Goal: Transaction & Acquisition: Purchase product/service

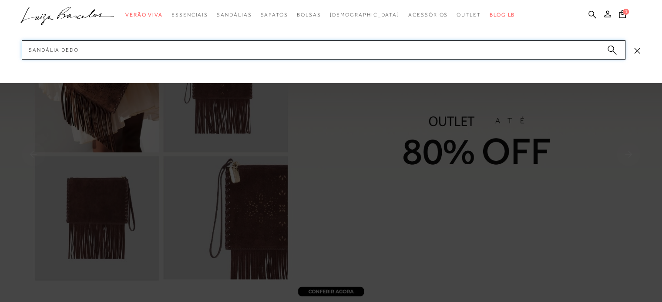
drag, startPoint x: 63, startPoint y: 48, endPoint x: 92, endPoint y: 55, distance: 30.3
click at [92, 55] on input "sandália dedo" at bounding box center [323, 49] width 603 height 19
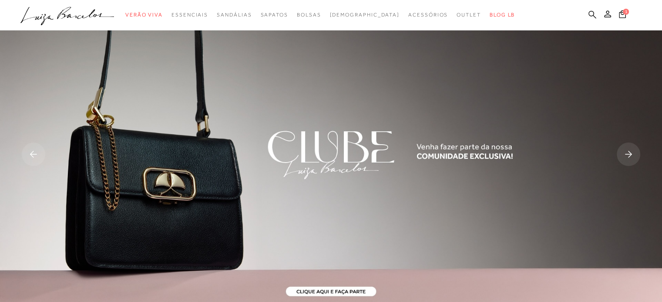
click at [594, 14] on icon at bounding box center [592, 14] width 8 height 8
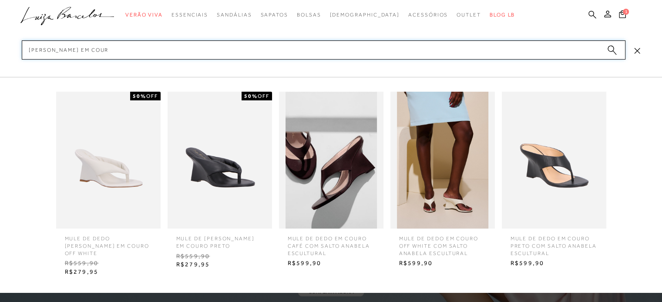
type input "[PERSON_NAME] em couro"
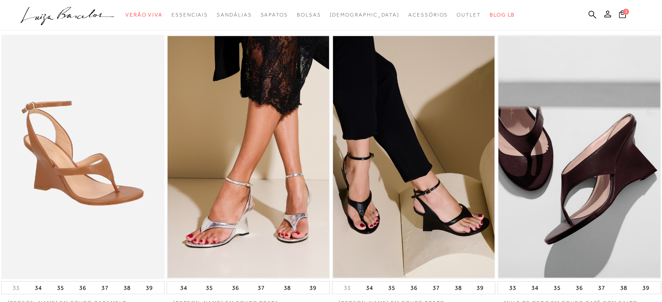
click at [248, 116] on img at bounding box center [247, 157] width 161 height 242
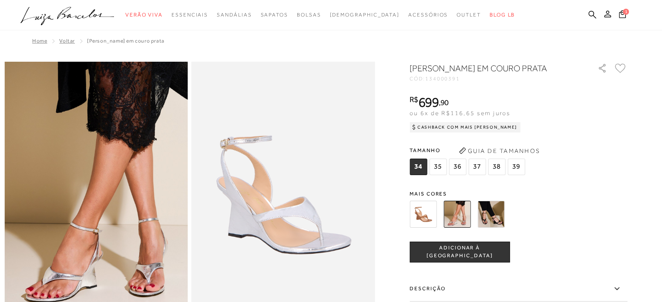
click at [491, 223] on img at bounding box center [490, 214] width 27 height 27
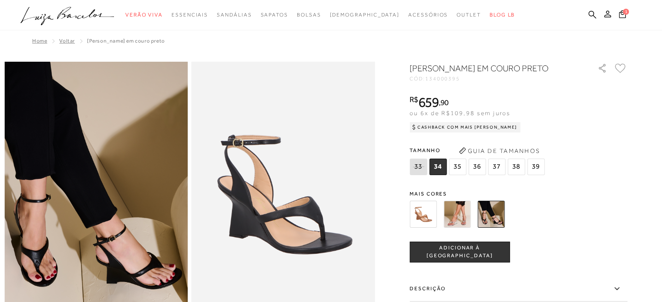
drag, startPoint x: 589, startPoint y: 15, endPoint x: 585, endPoint y: 10, distance: 6.8
click at [589, 15] on icon at bounding box center [592, 14] width 8 height 8
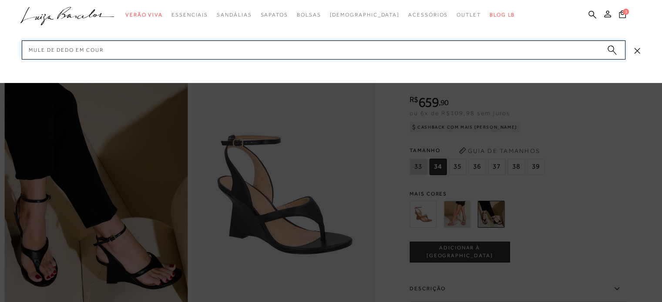
type input "mule de dedo em couro"
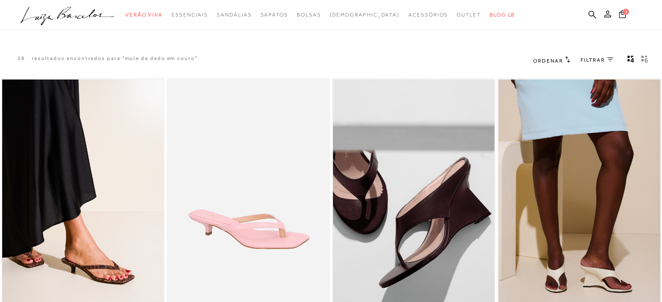
click at [572, 138] on img at bounding box center [578, 201] width 161 height 242
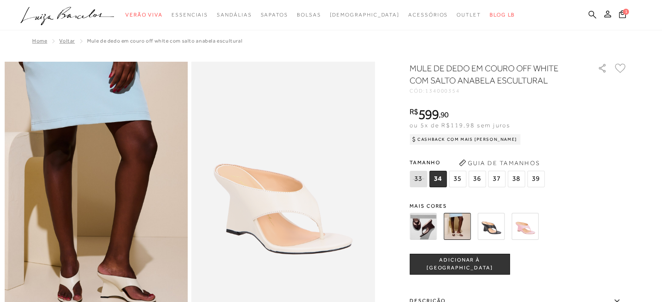
drag, startPoint x: 594, startPoint y: 15, endPoint x: 589, endPoint y: 19, distance: 6.2
click at [593, 15] on icon at bounding box center [592, 14] width 8 height 8
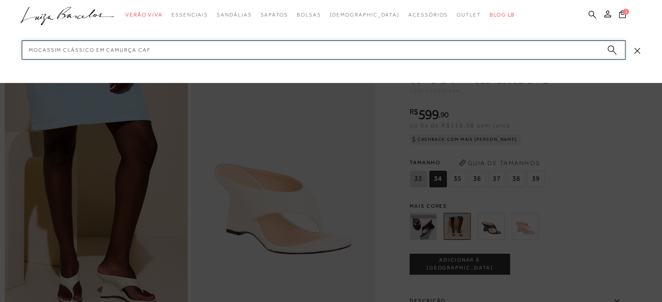
type input "mocassim clássico em camurça café"
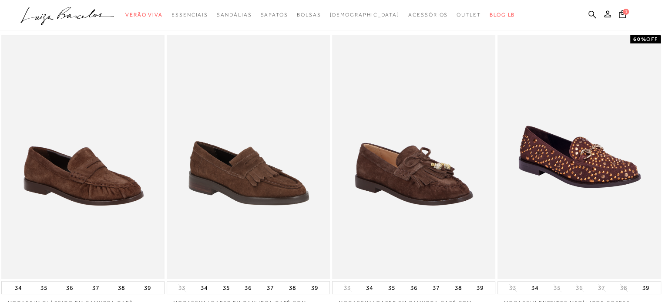
click at [111, 123] on img at bounding box center [82, 157] width 161 height 242
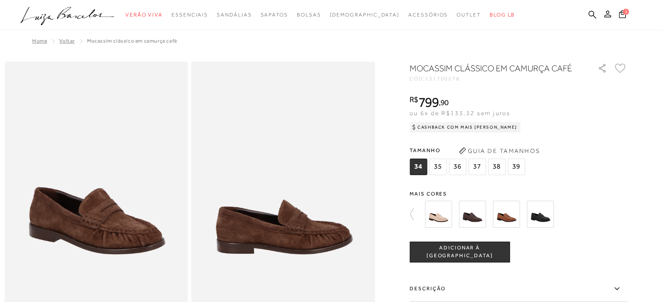
drag, startPoint x: 598, startPoint y: 17, endPoint x: 592, endPoint y: 17, distance: 6.5
click at [598, 17] on ul ".a{fill-rule:evenodd;} Verão Viva Em alta Favoritos das Influenciadoras Apostas…" at bounding box center [324, 15] width 608 height 16
click at [589, 14] on icon at bounding box center [592, 14] width 8 height 8
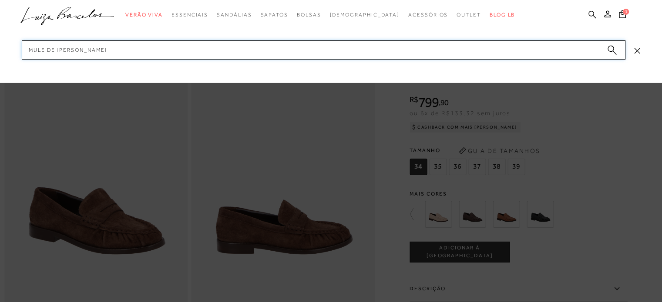
type input "mule de dedo rosa claro"
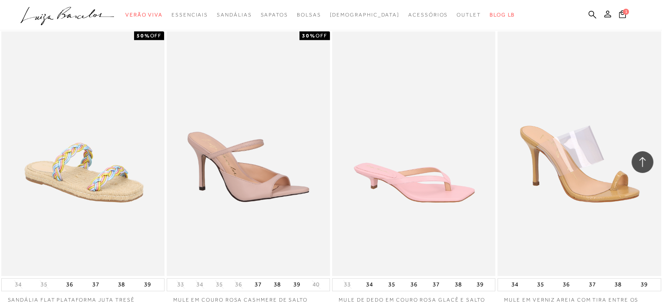
scroll to position [696, 0]
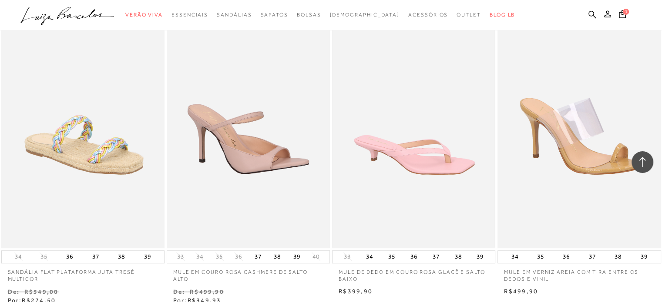
click at [409, 117] on img at bounding box center [413, 126] width 161 height 242
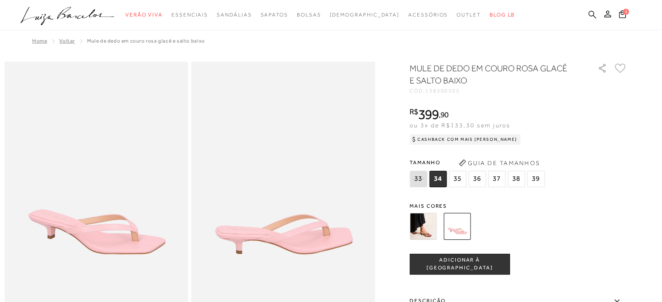
click at [590, 16] on icon at bounding box center [592, 14] width 8 height 8
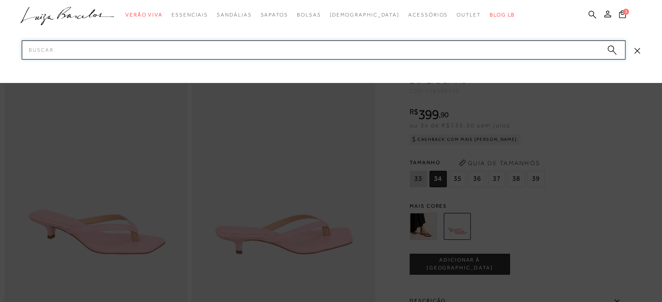
paste input "134000395"
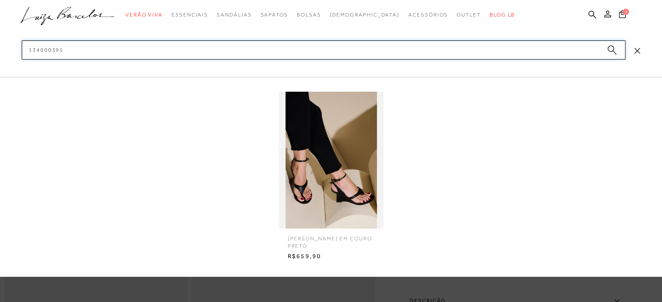
type input "134000395"
click at [348, 186] on img at bounding box center [331, 160] width 104 height 137
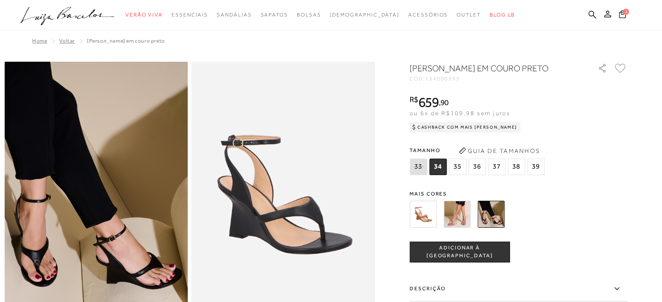
scroll to position [44, 0]
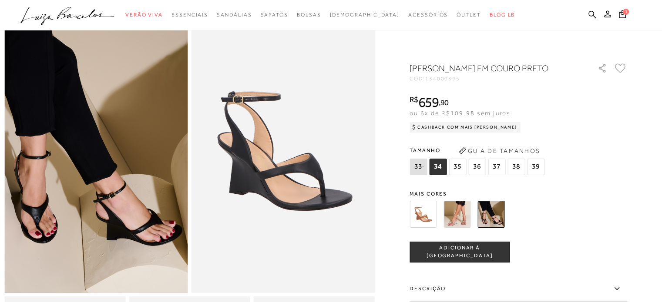
click at [587, 14] on ul ".a{fill-rule:evenodd;} Verão Viva Em alta Favoritos das Influenciadoras Apostas…" at bounding box center [324, 15] width 608 height 16
click at [590, 15] on icon at bounding box center [592, 14] width 8 height 8
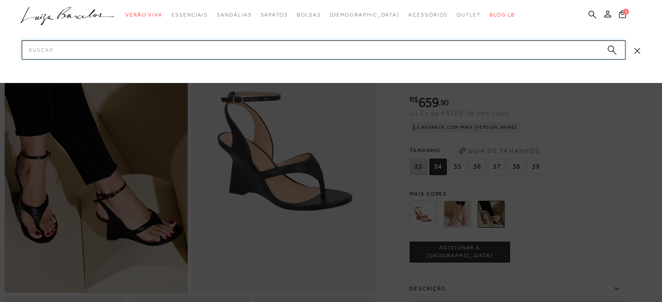
paste input "134000354"
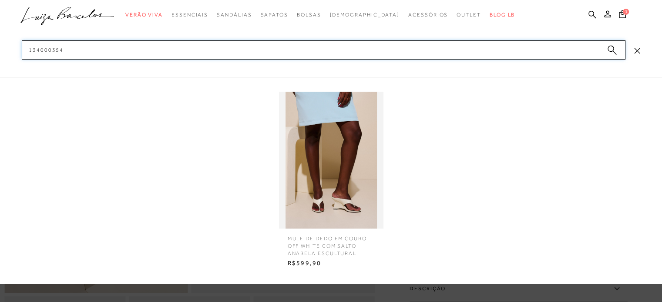
type input "134000354"
click at [335, 171] on img at bounding box center [331, 160] width 104 height 137
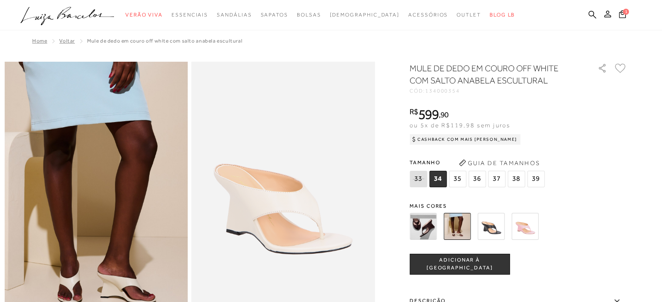
scroll to position [44, 0]
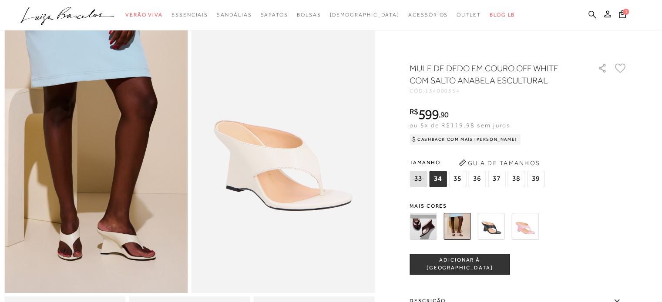
click at [591, 15] on icon at bounding box center [592, 14] width 8 height 8
click at [591, 14] on icon at bounding box center [592, 14] width 8 height 8
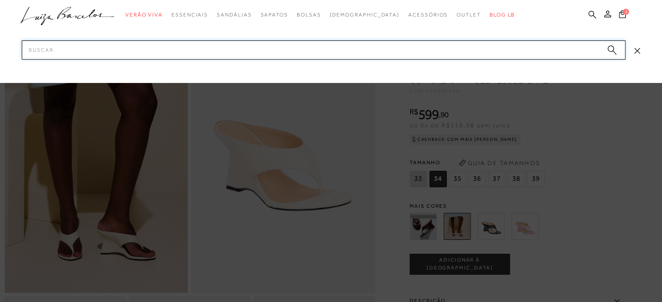
paste input "131700278"
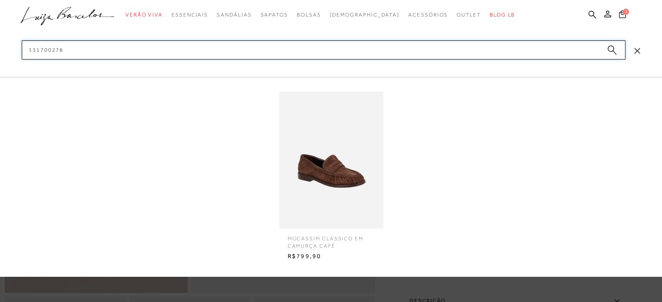
type input "131700278"
click at [342, 141] on img at bounding box center [331, 160] width 104 height 137
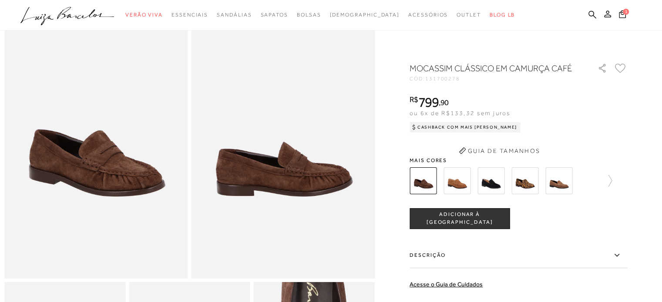
scroll to position [64, 0]
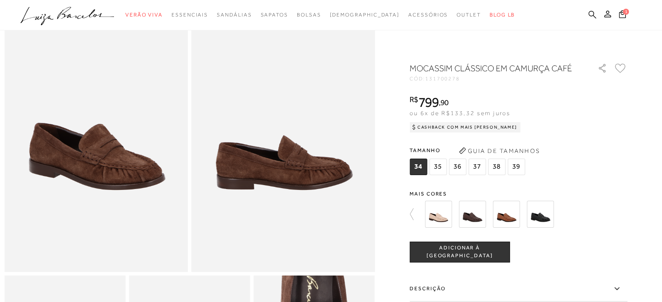
click at [592, 15] on icon at bounding box center [592, 14] width 8 height 8
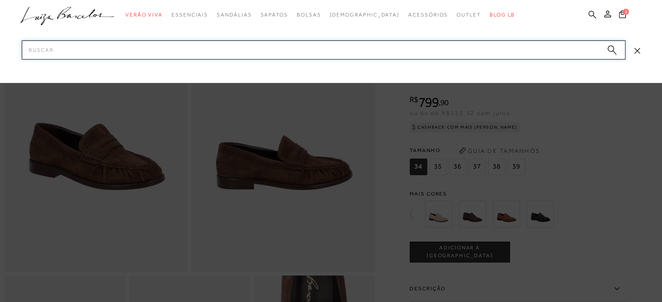
paste input "134000352"
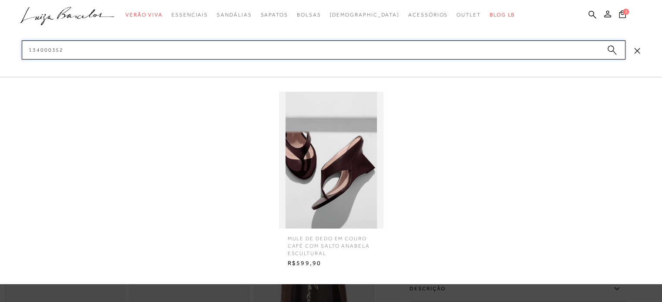
type input "134000352"
click at [336, 131] on img at bounding box center [331, 160] width 104 height 137
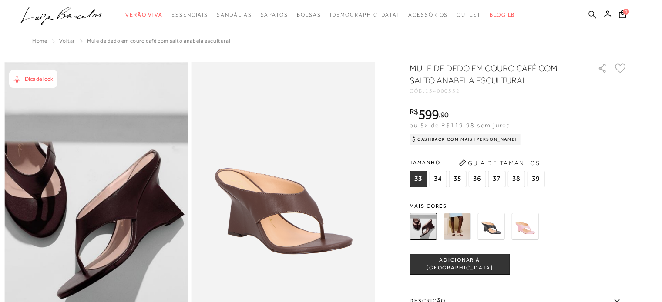
click at [590, 15] on icon at bounding box center [592, 14] width 8 height 8
paste input "134000352/37 134000354"
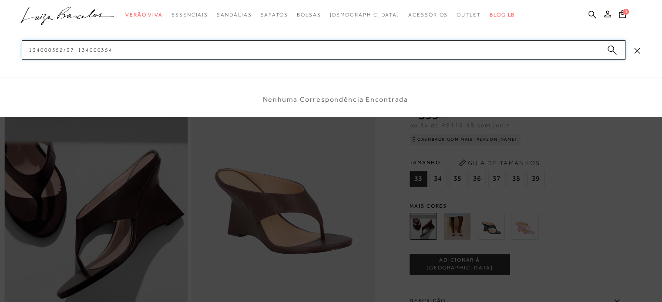
drag, startPoint x: 147, startPoint y: 53, endPoint x: 0, endPoint y: 26, distance: 149.5
click at [0, 0] on div "categoryHeader .a{fill-rule:evenodd;} Verão Viva Em alta" at bounding box center [331, 0] width 662 height 0
paste input
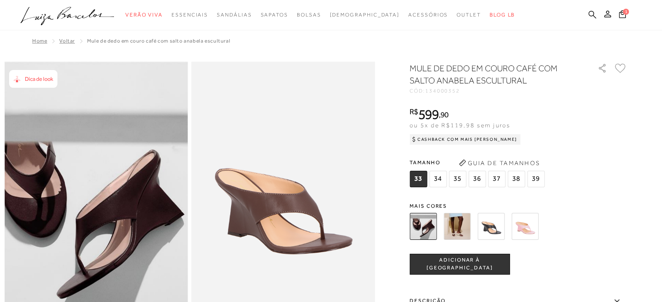
click at [591, 13] on icon at bounding box center [592, 14] width 8 height 8
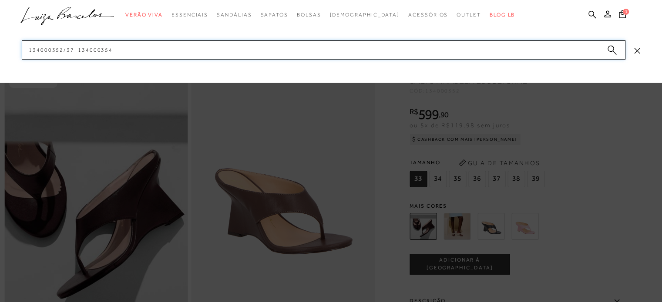
paste input
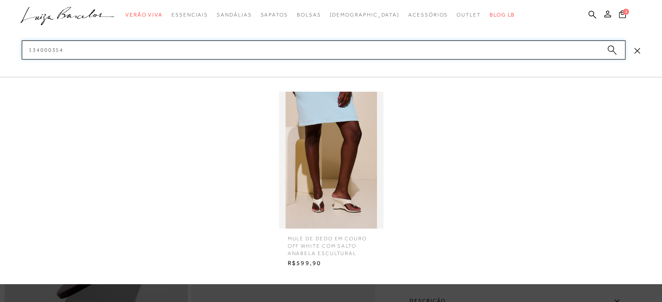
type input "134000354"
click at [331, 183] on img at bounding box center [331, 160] width 104 height 137
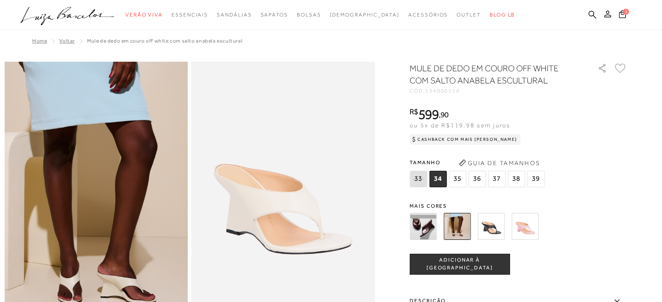
click at [527, 226] on img at bounding box center [524, 226] width 27 height 27
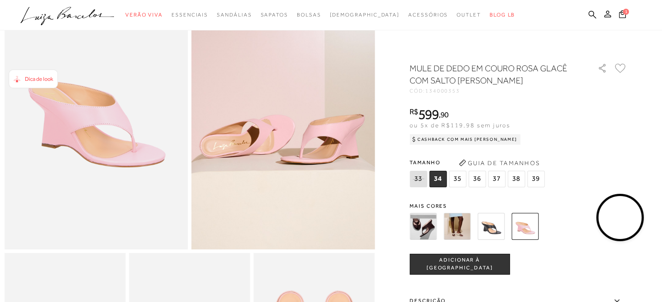
click at [465, 224] on img at bounding box center [456, 226] width 27 height 27
